Goal: Task Accomplishment & Management: Use online tool/utility

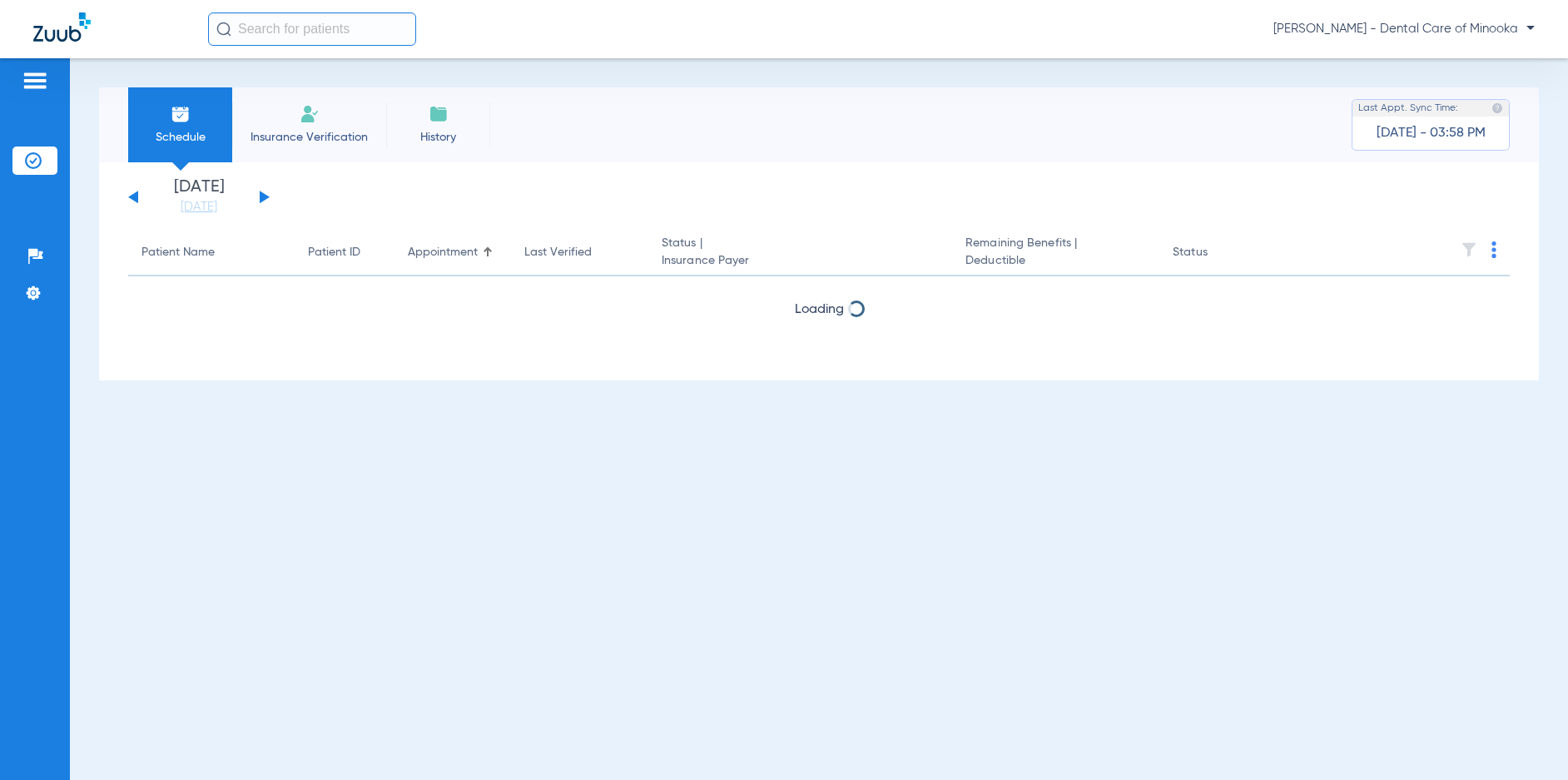
click at [261, 197] on button at bounding box center [265, 197] width 10 height 13
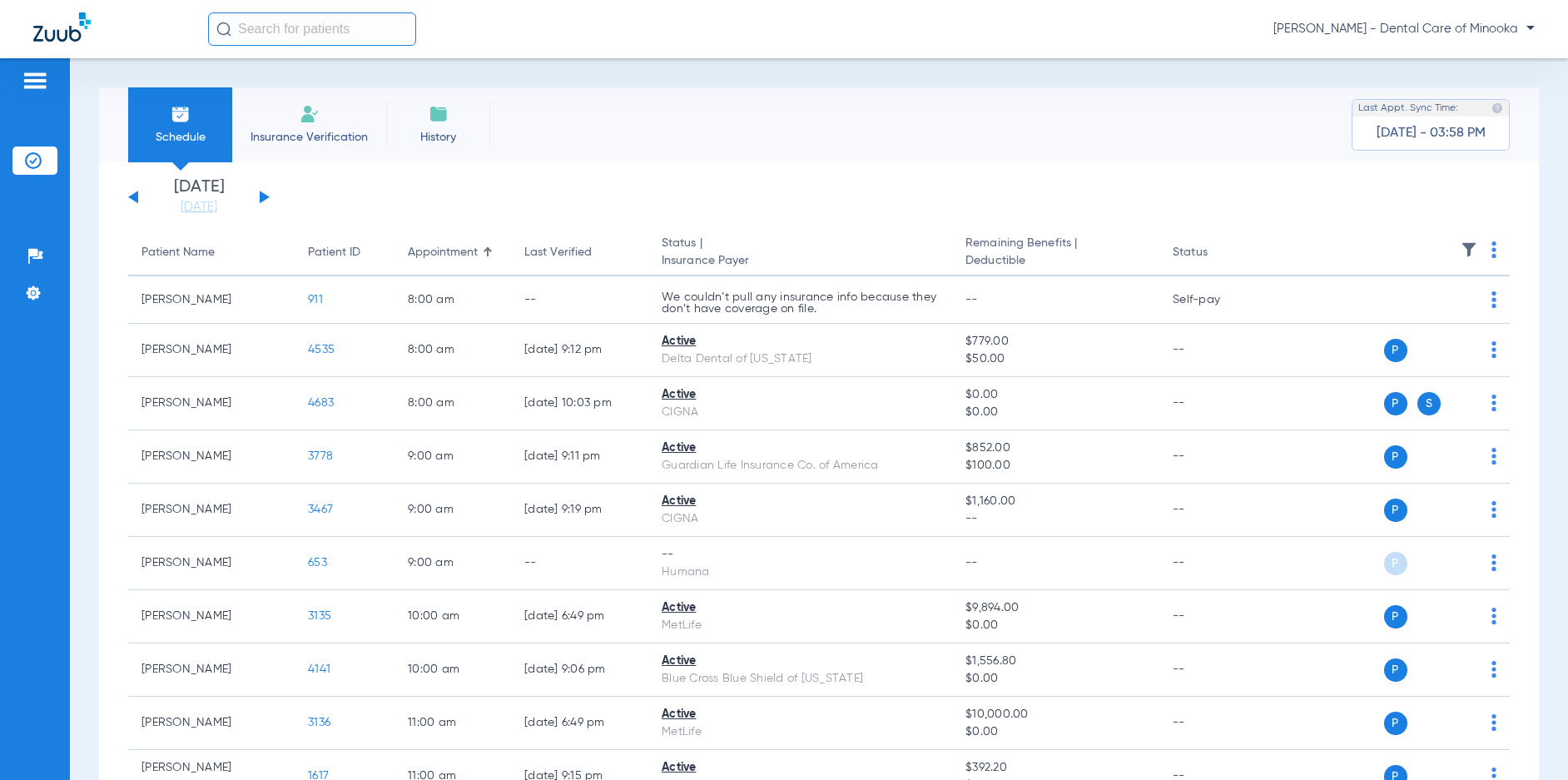
click at [261, 197] on button at bounding box center [265, 197] width 10 height 13
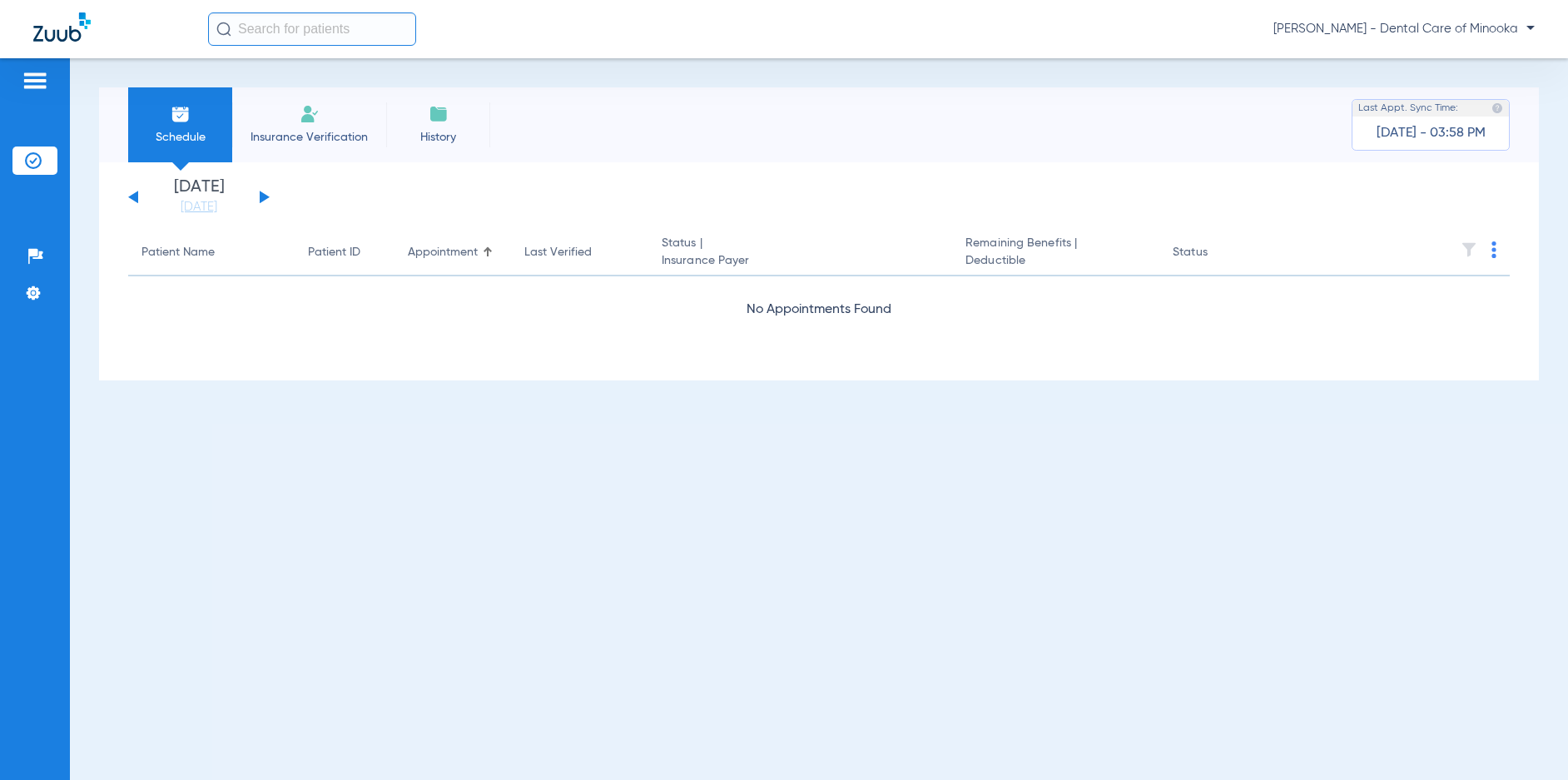
click at [261, 197] on button at bounding box center [265, 197] width 10 height 13
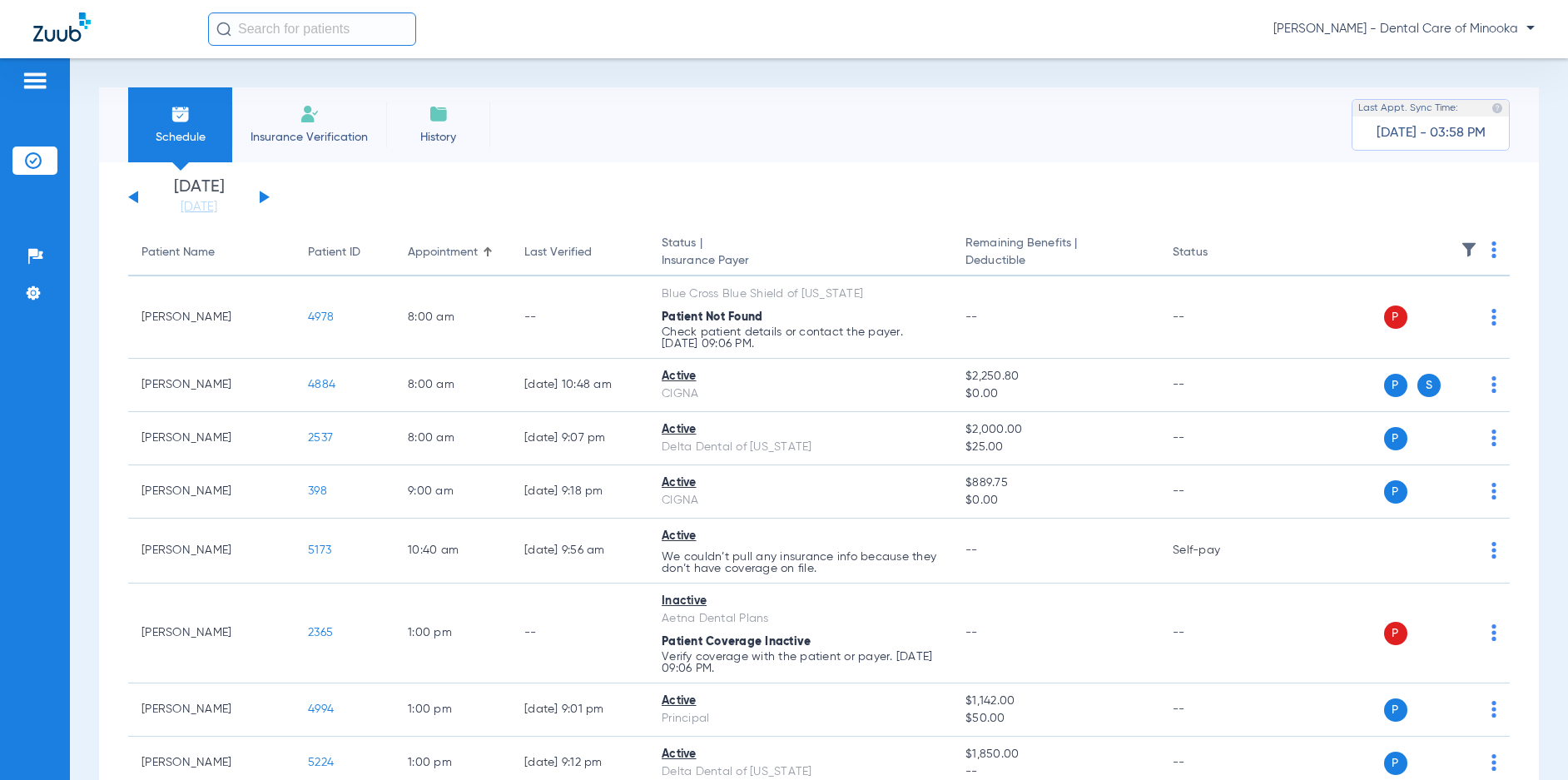
click at [261, 197] on button at bounding box center [265, 197] width 10 height 13
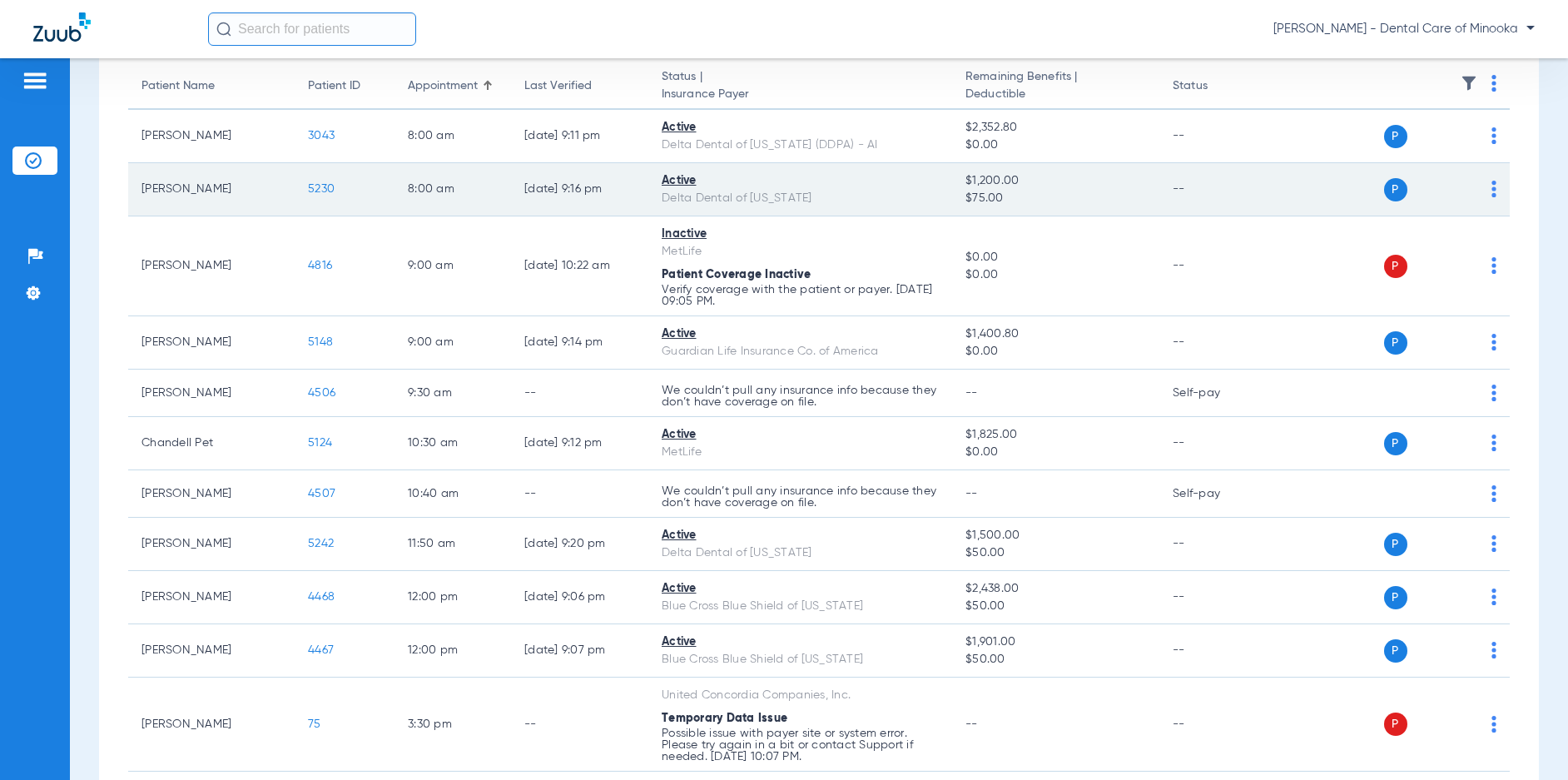
scroll to position [333, 0]
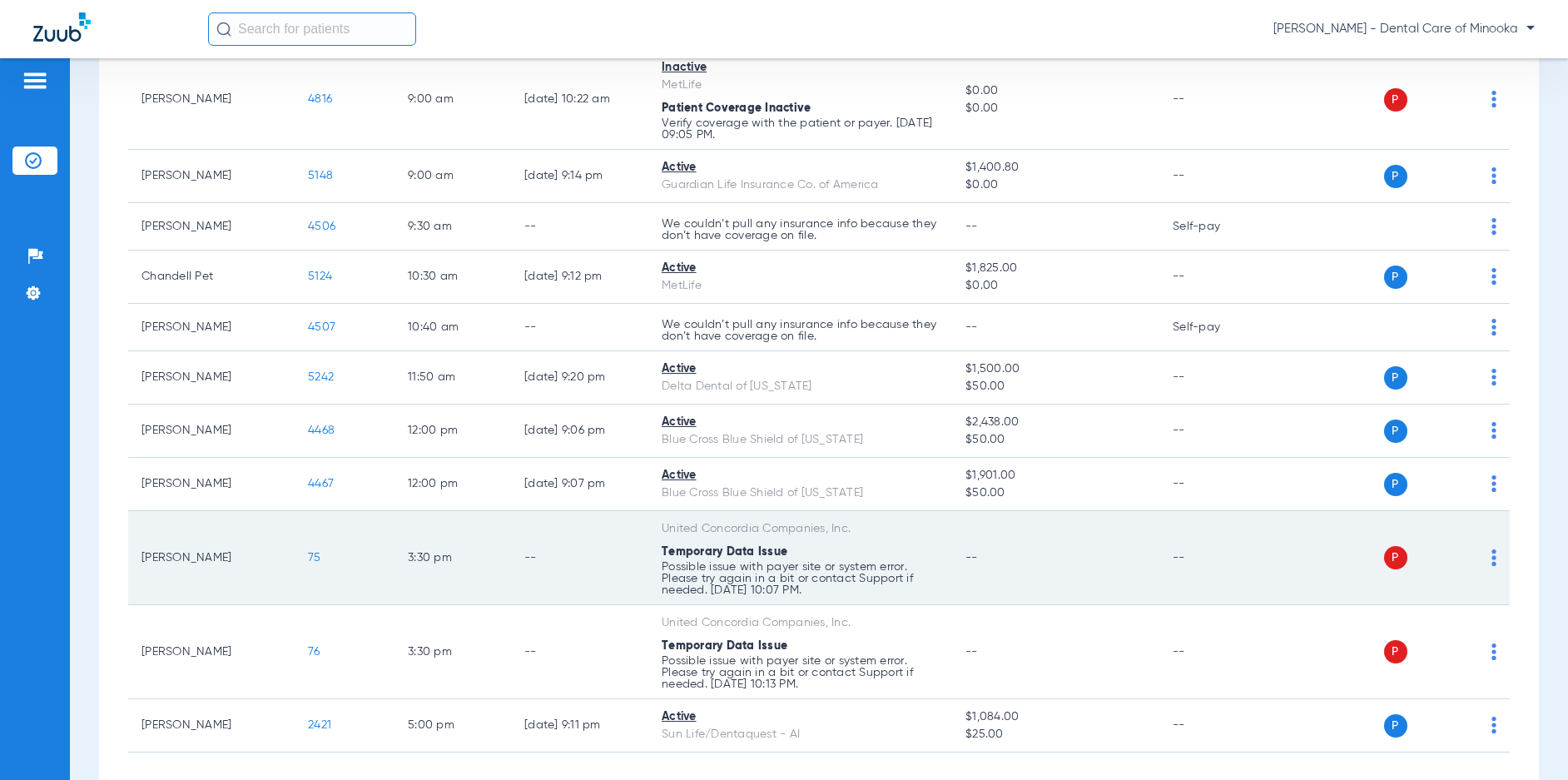
click at [1488, 556] on td "P S" at bounding box center [1391, 557] width 238 height 94
click at [1492, 559] on img at bounding box center [1493, 557] width 5 height 16
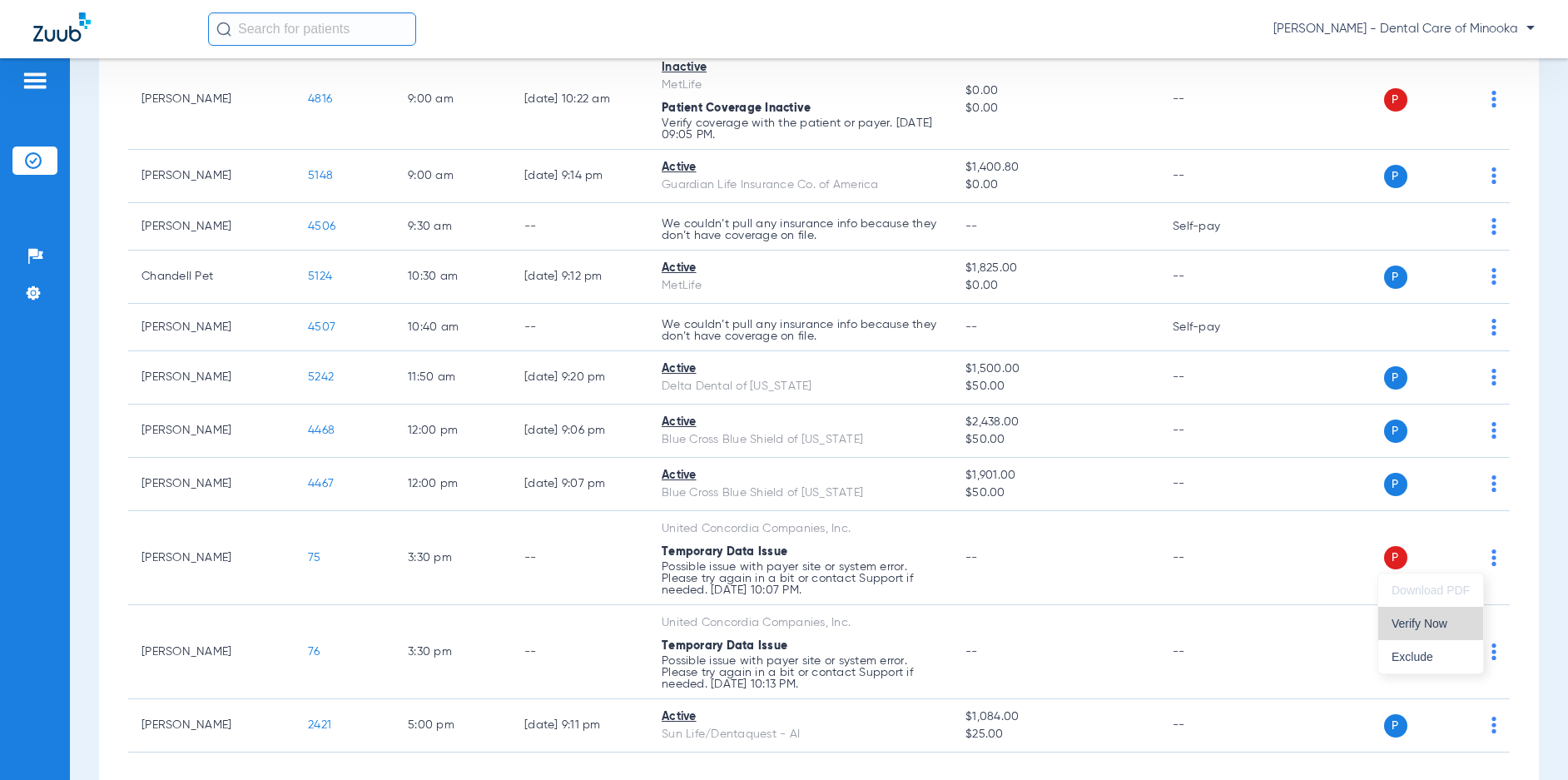
click at [1419, 626] on span "Verify Now" at bounding box center [1431, 623] width 78 height 12
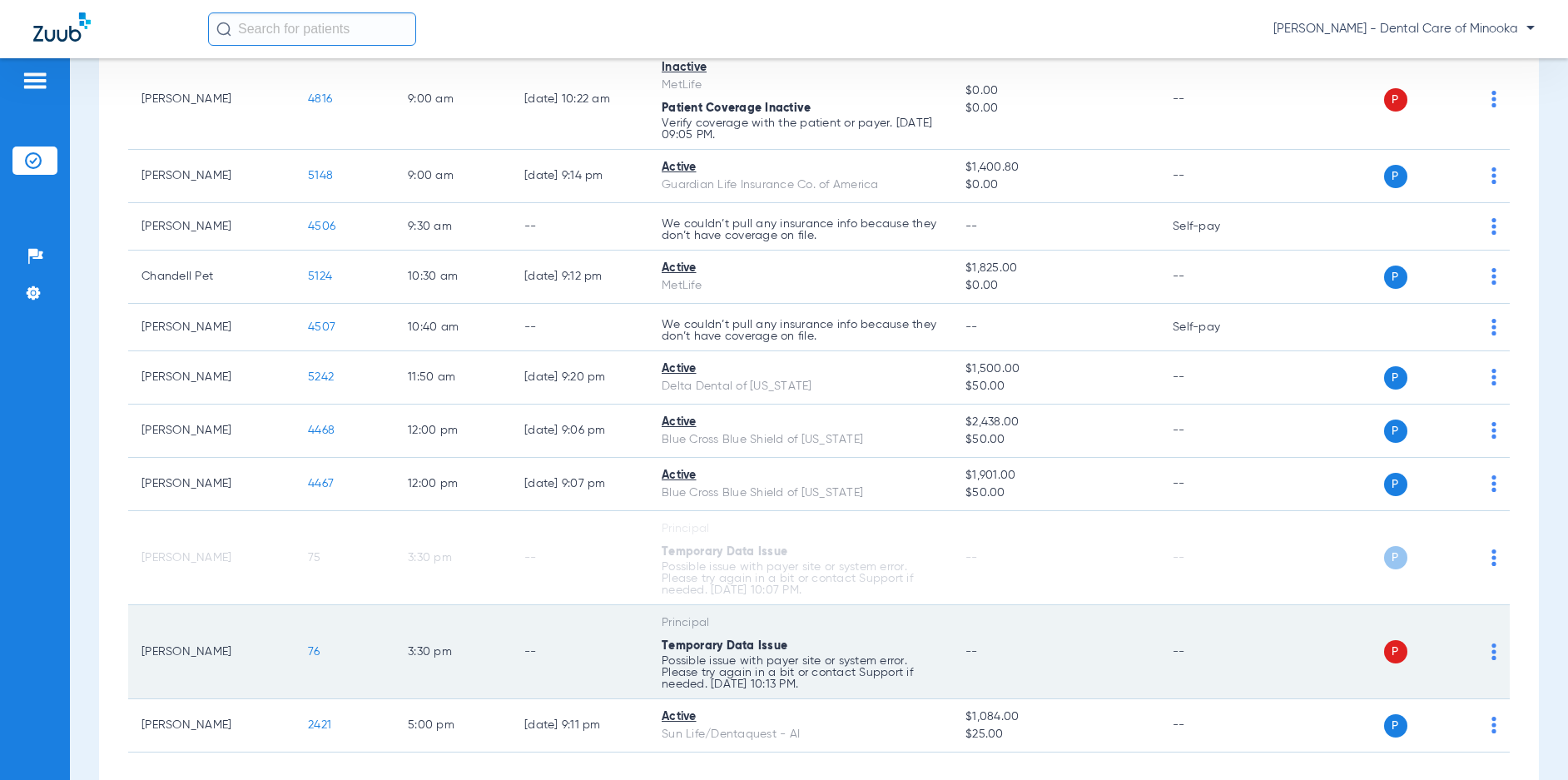
click at [1492, 662] on span at bounding box center [1493, 656] width 5 height 12
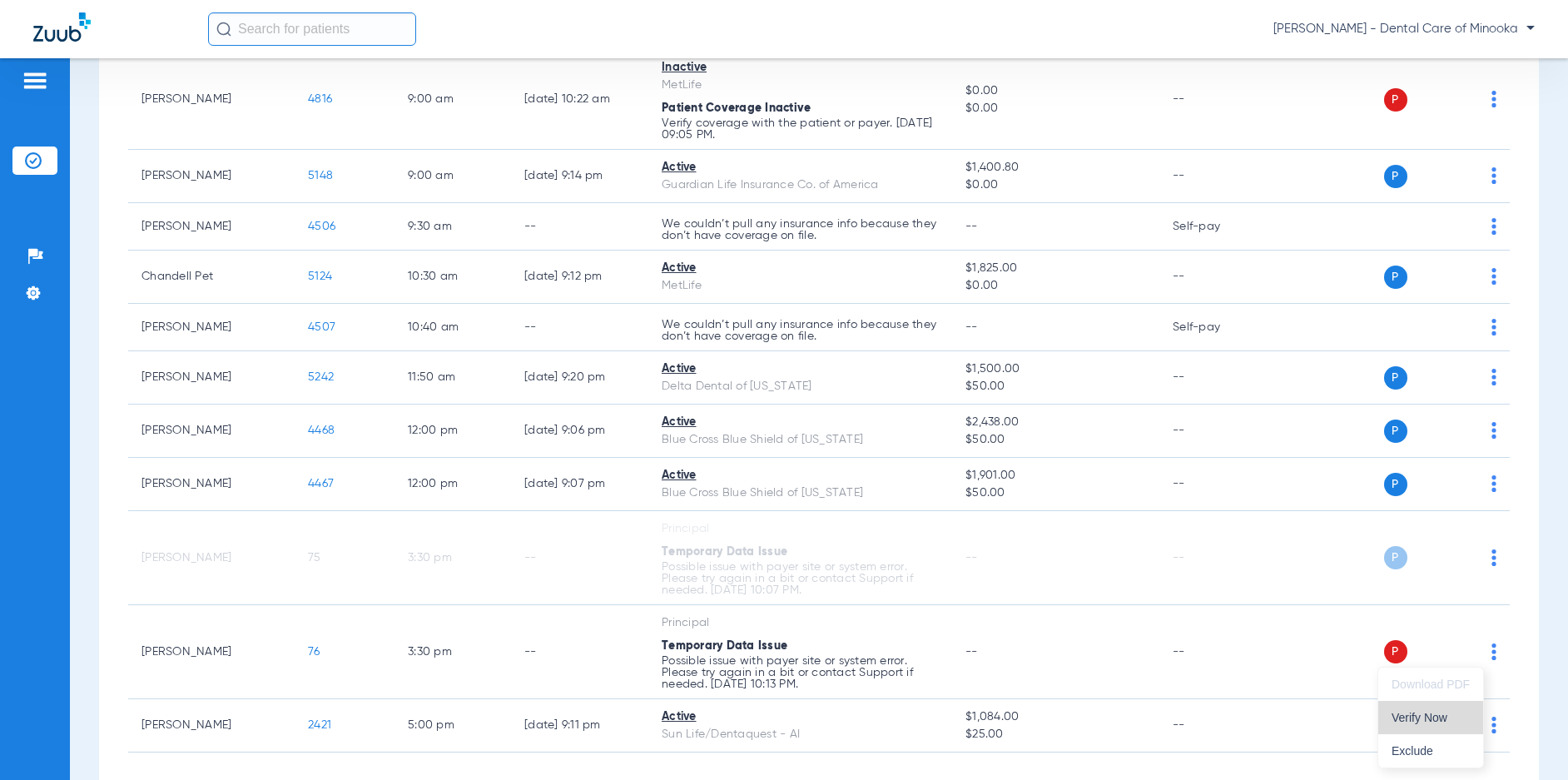
click at [1414, 725] on button "Verify Now" at bounding box center [1430, 717] width 105 height 34
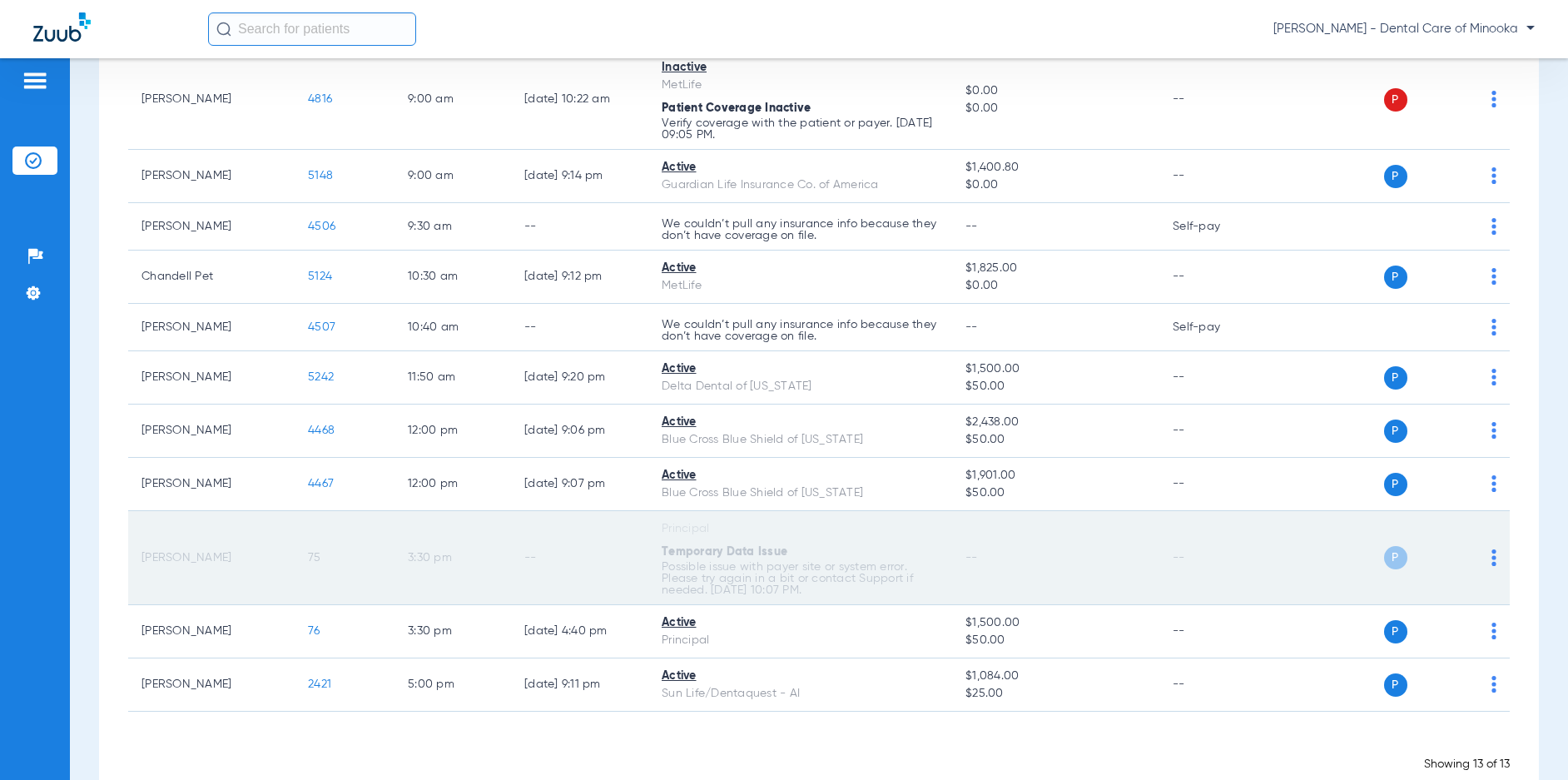
click at [1492, 565] on img at bounding box center [1493, 557] width 5 height 16
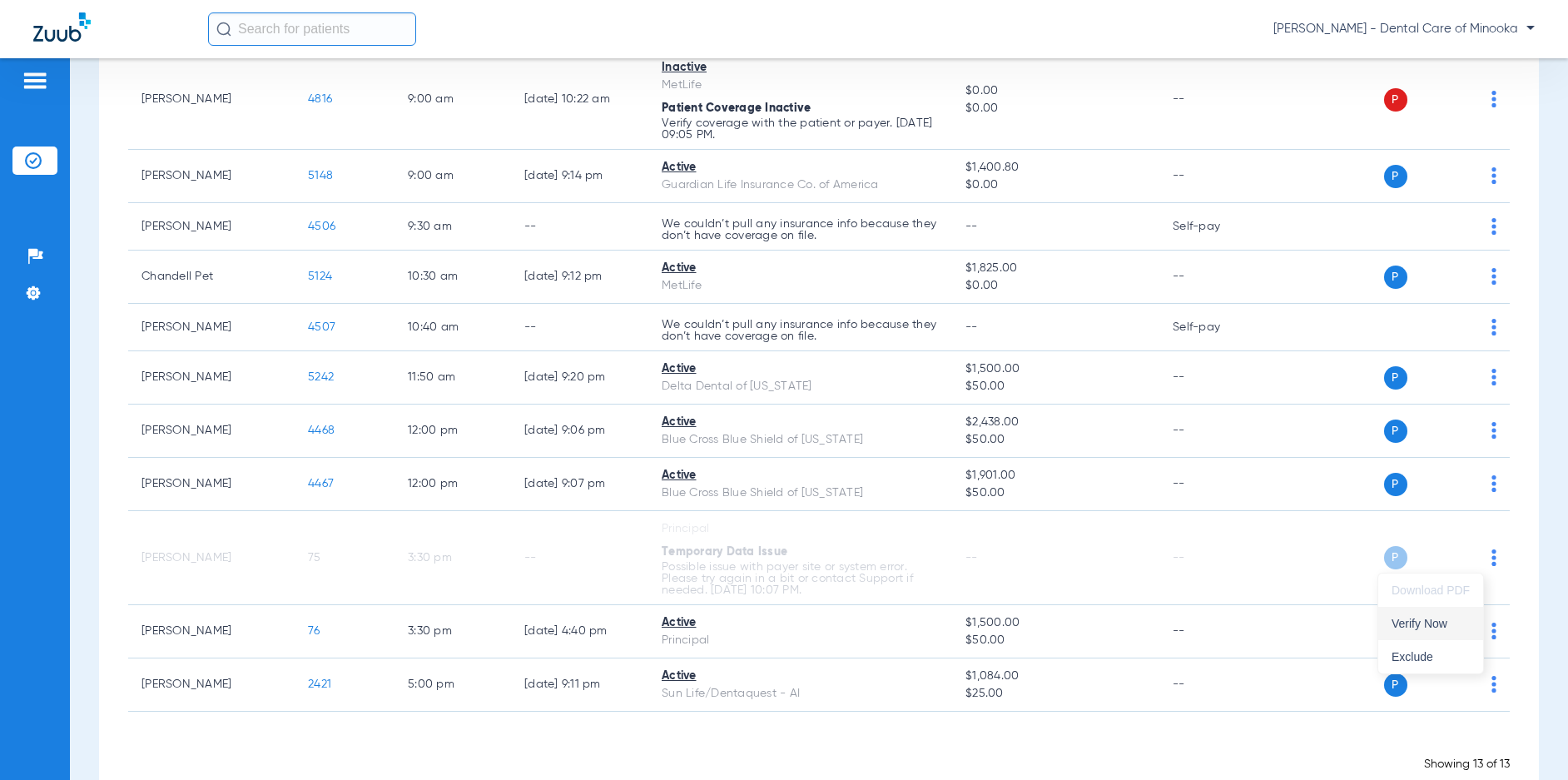
click at [1430, 628] on span "Verify Now" at bounding box center [1431, 623] width 78 height 12
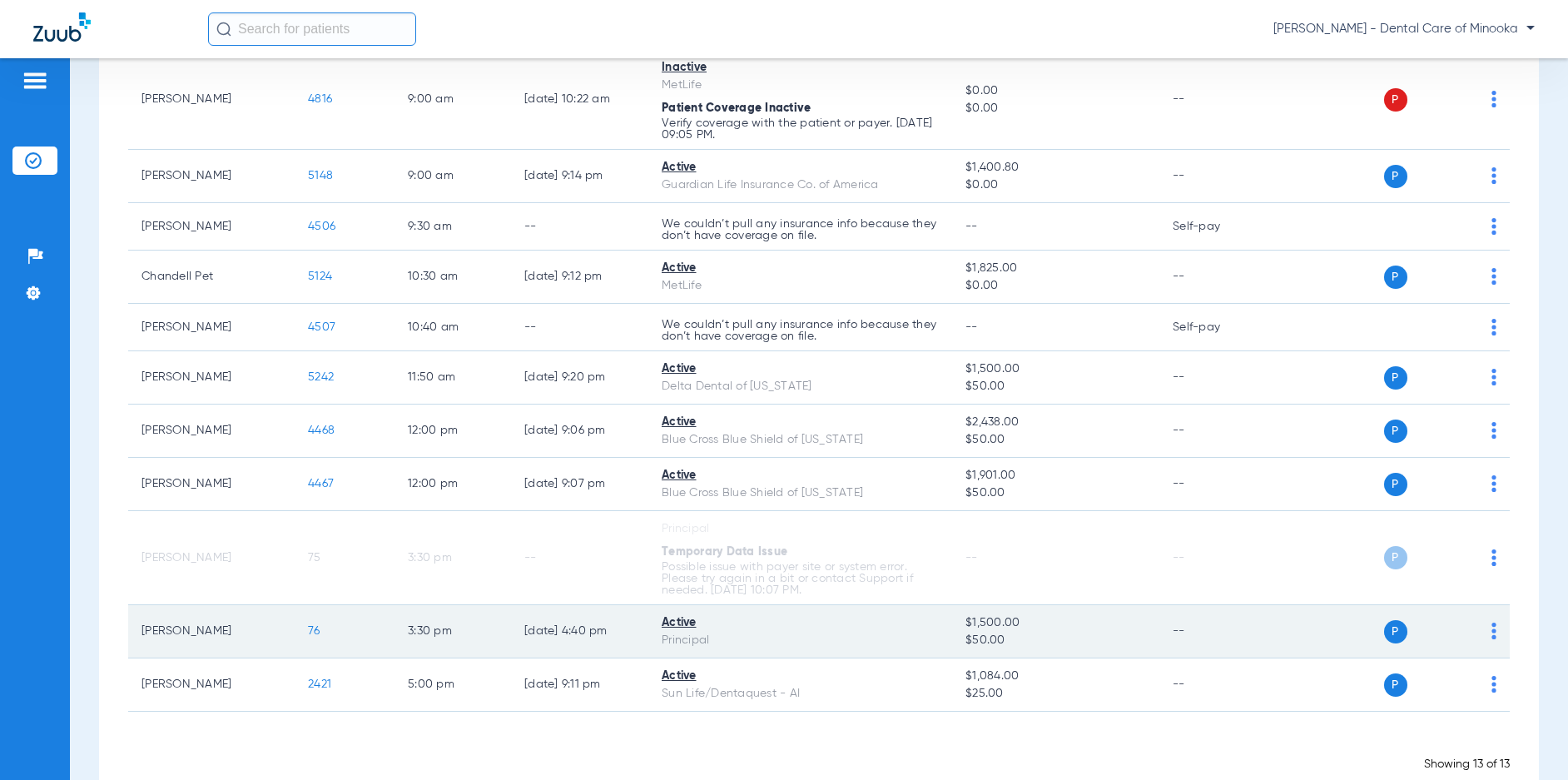
click at [310, 635] on span "76" at bounding box center [315, 631] width 13 height 12
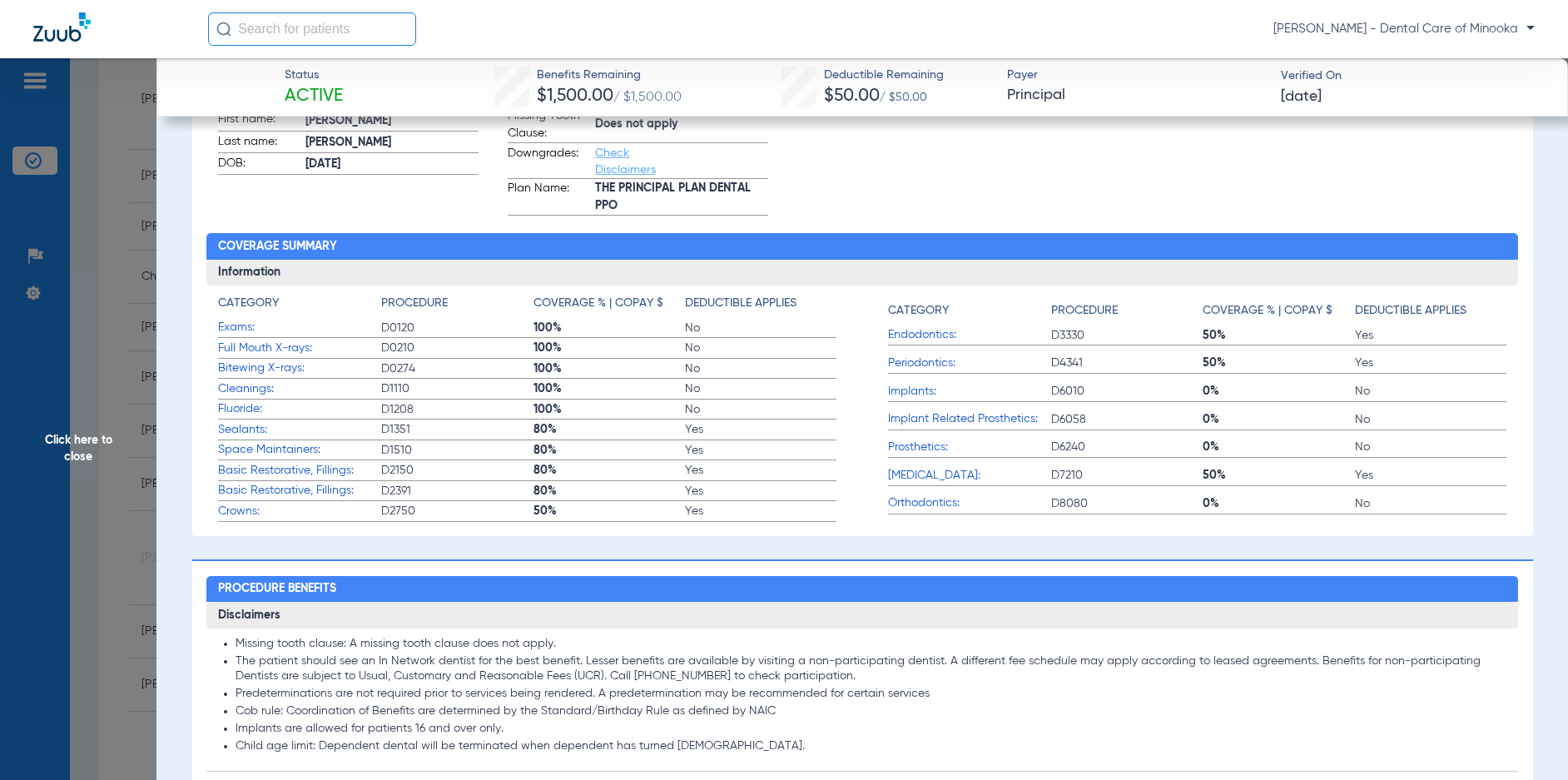
scroll to position [0, 0]
